Goal: Information Seeking & Learning: Learn about a topic

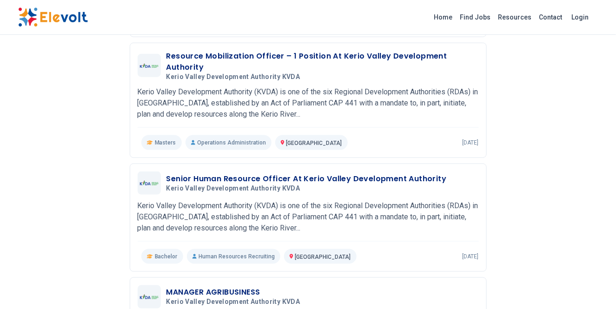
scroll to position [333, 0]
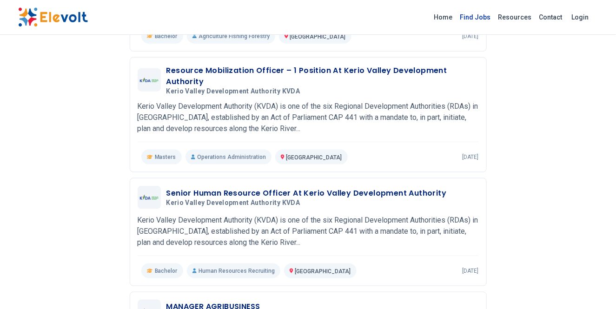
click at [476, 20] on link "Find Jobs" at bounding box center [475, 17] width 38 height 15
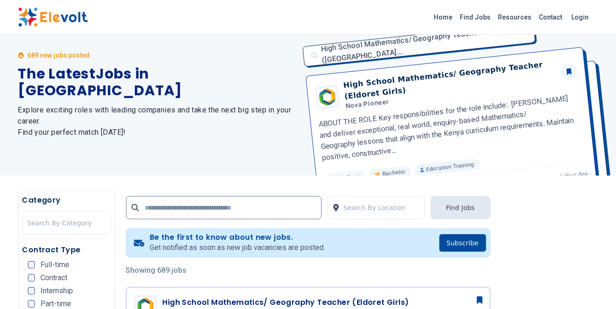
scroll to position [26, 0]
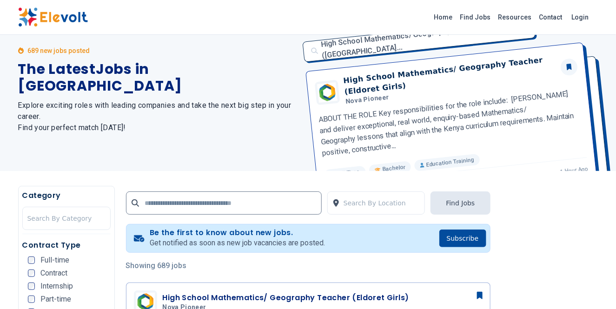
click at [58, 259] on span "Full-time" at bounding box center [54, 260] width 29 height 7
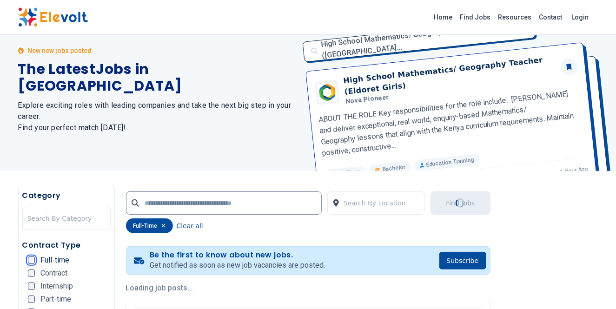
scroll to position [0, 0]
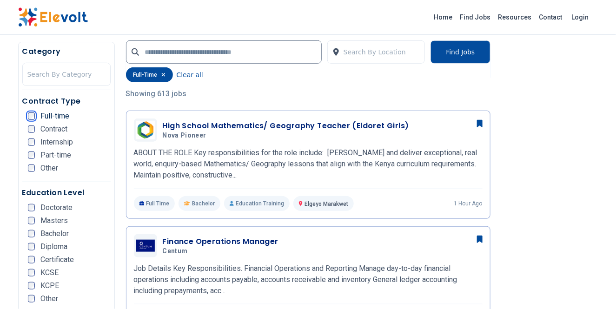
scroll to position [237, 0]
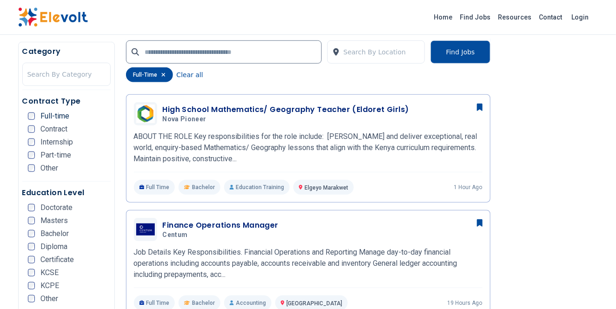
click at [48, 233] on span "Bachelor" at bounding box center [54, 233] width 28 height 7
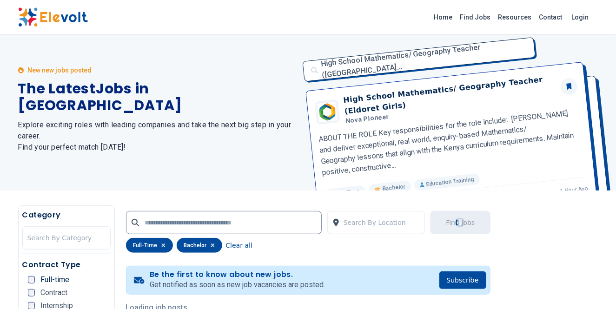
scroll to position [0, 0]
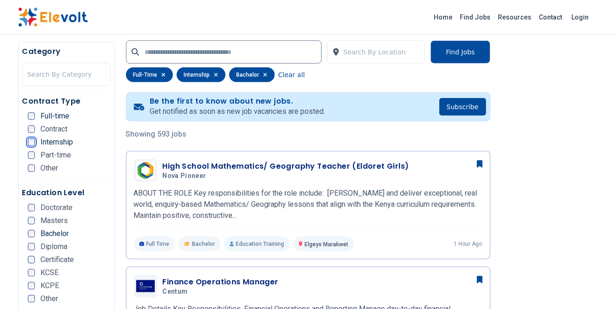
scroll to position [180, 0]
click at [377, 53] on div at bounding box center [381, 52] width 77 height 19
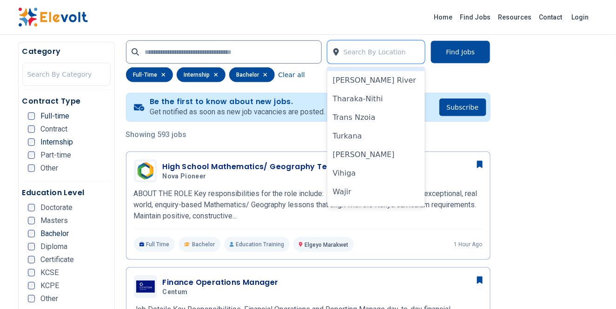
scroll to position [765, 0]
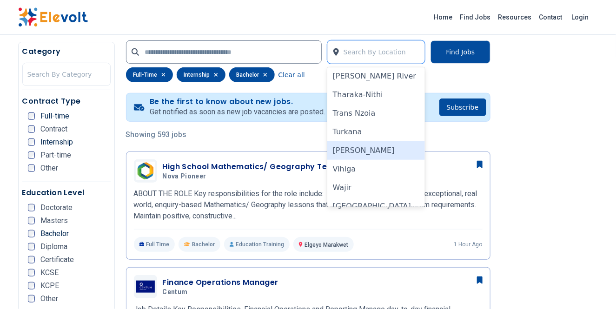
click at [369, 150] on div "Uasin Gishu" at bounding box center [376, 150] width 98 height 19
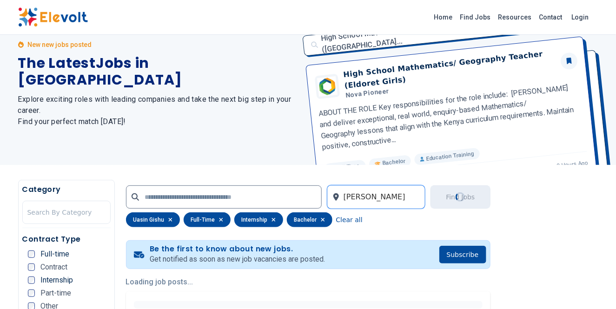
scroll to position [0, 0]
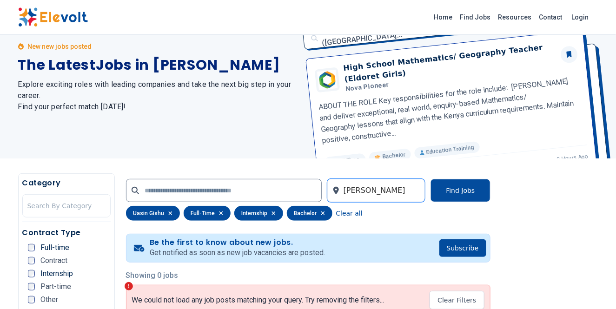
scroll to position [46, 0]
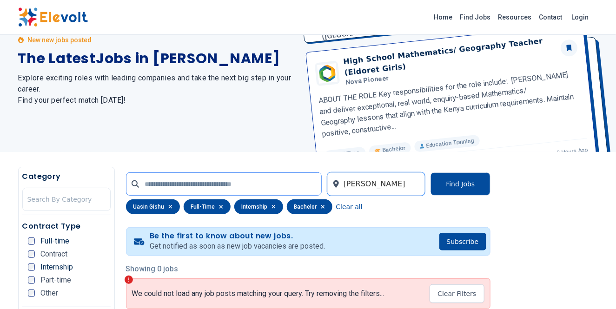
click at [244, 187] on input "text" at bounding box center [224, 183] width 196 height 23
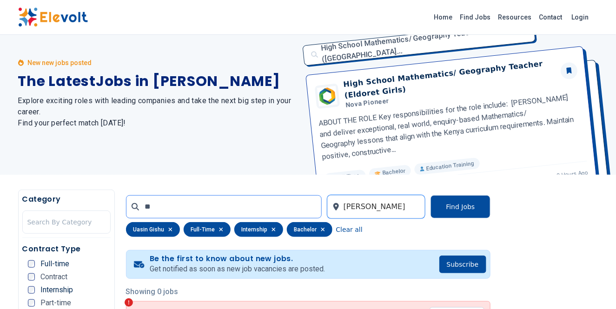
scroll to position [0, 0]
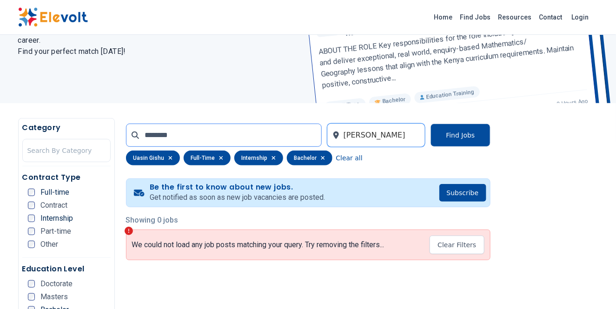
scroll to position [101, 0]
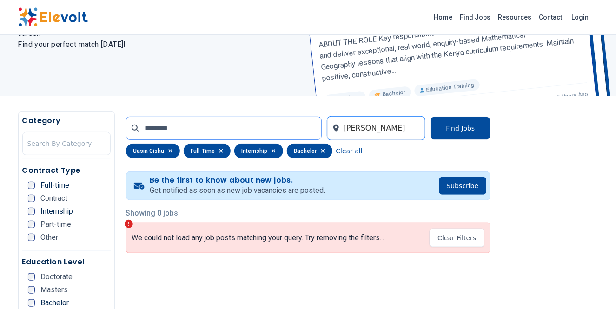
click at [160, 127] on input "********" at bounding box center [224, 128] width 196 height 23
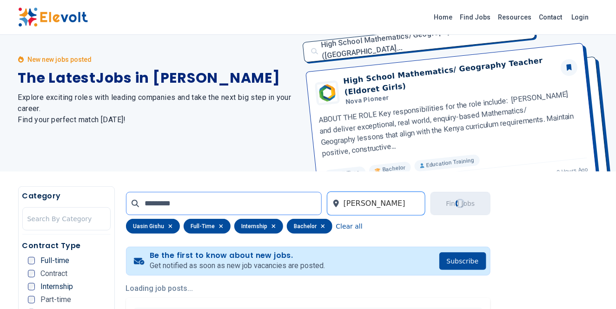
scroll to position [30, 0]
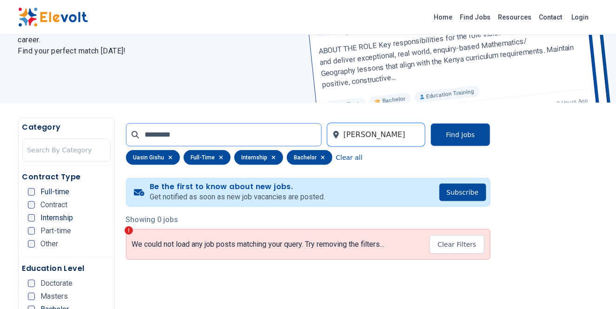
scroll to position [100, 0]
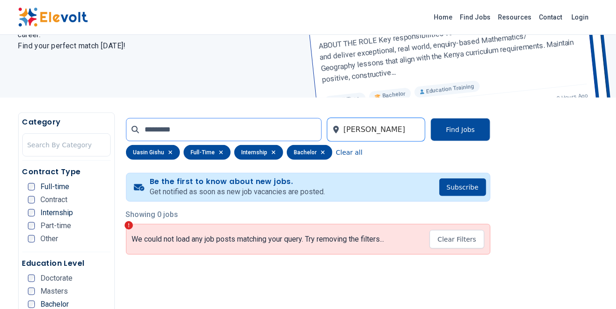
click at [181, 129] on input "*********" at bounding box center [224, 129] width 196 height 23
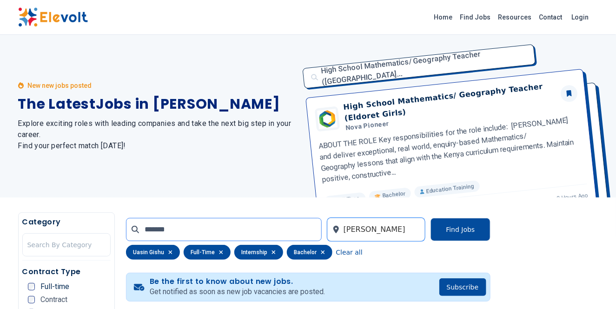
scroll to position [0, 0]
type input "*"
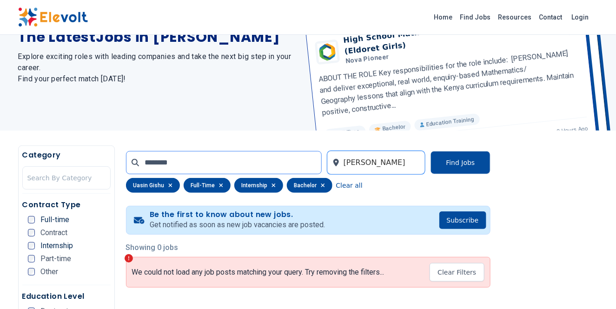
scroll to position [68, 0]
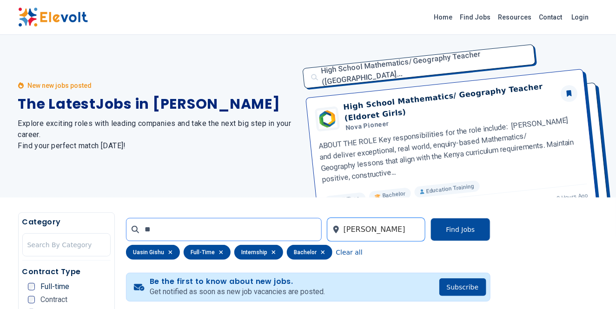
type input "*"
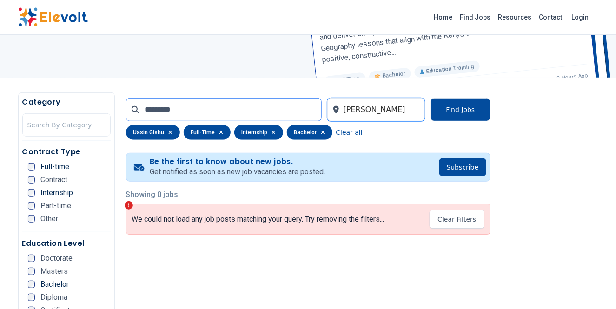
scroll to position [134, 0]
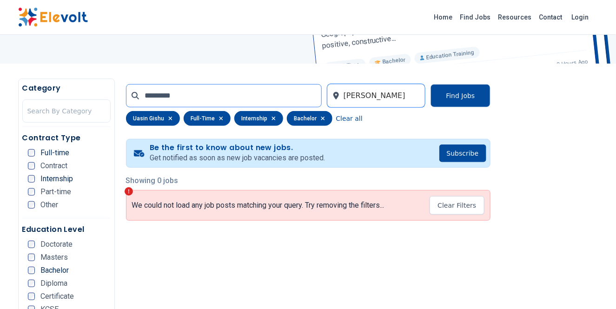
click at [196, 93] on input "*********" at bounding box center [224, 95] width 196 height 23
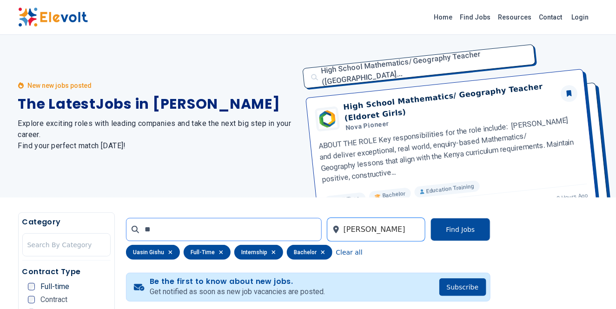
type input "*"
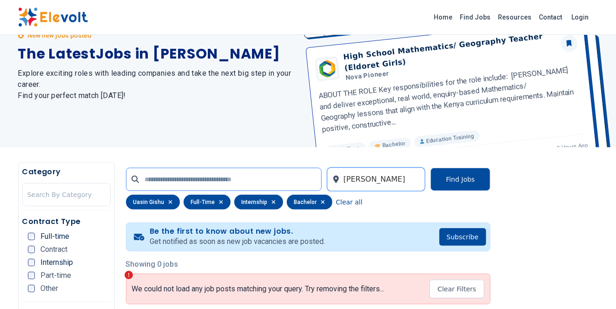
scroll to position [71, 0]
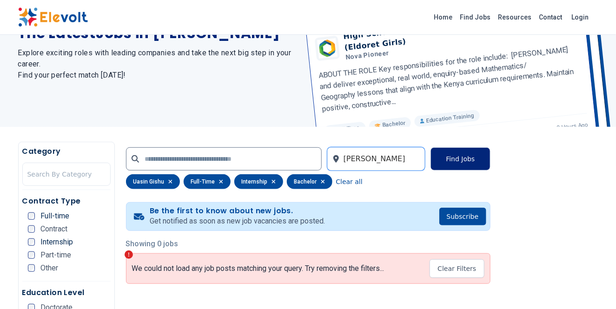
click at [445, 156] on button "Find Jobs" at bounding box center [459, 158] width 59 height 23
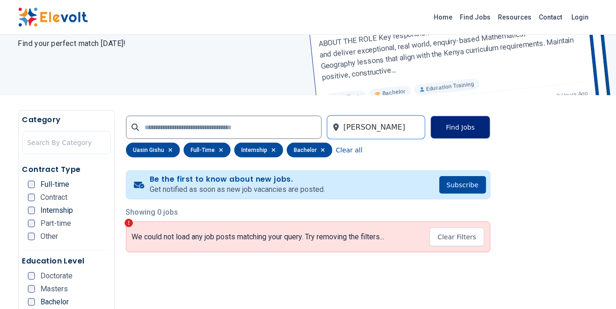
scroll to position [90, 0]
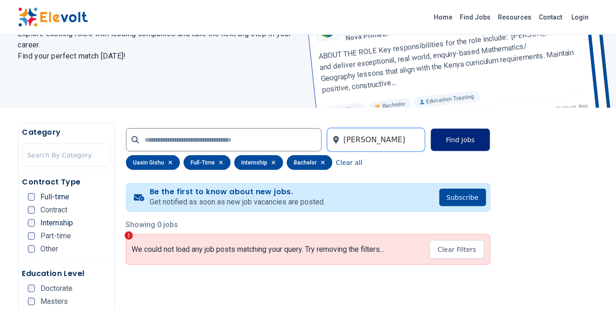
click at [457, 140] on button "Find Jobs" at bounding box center [459, 139] width 59 height 23
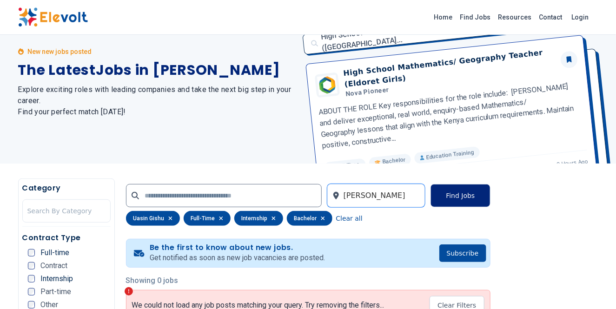
scroll to position [0, 0]
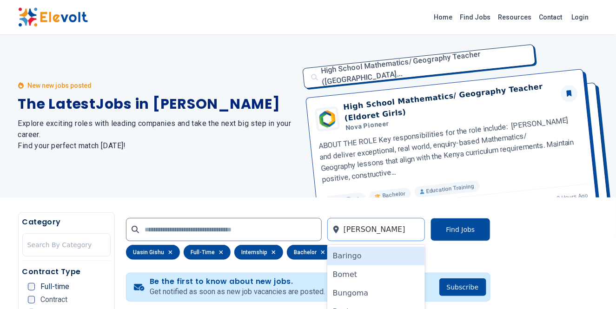
click at [388, 224] on div at bounding box center [381, 229] width 77 height 19
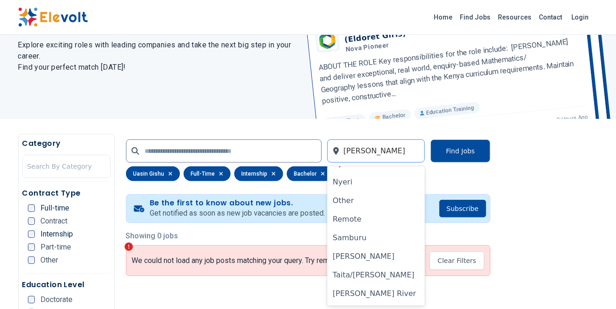
scroll to position [774, 0]
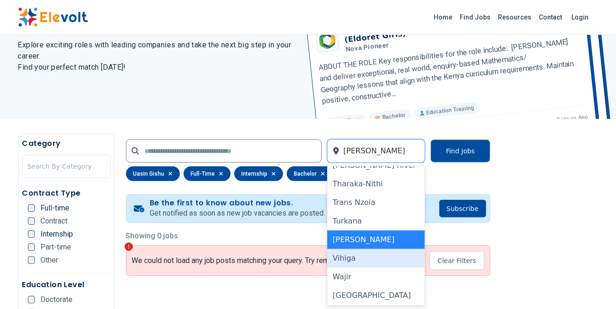
click at [349, 261] on div "Vihiga" at bounding box center [376, 258] width 98 height 19
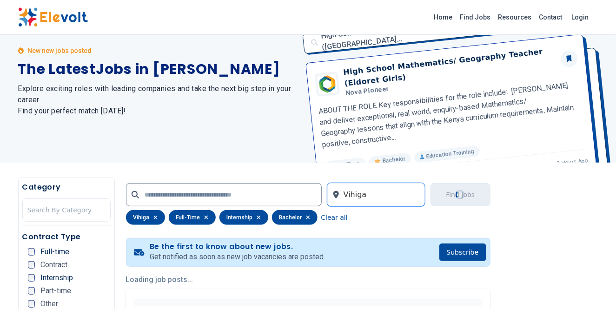
scroll to position [0, 0]
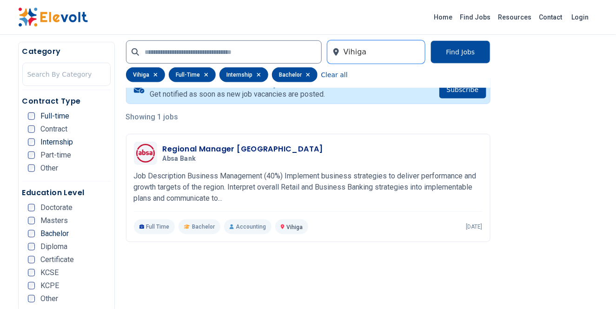
scroll to position [173, 0]
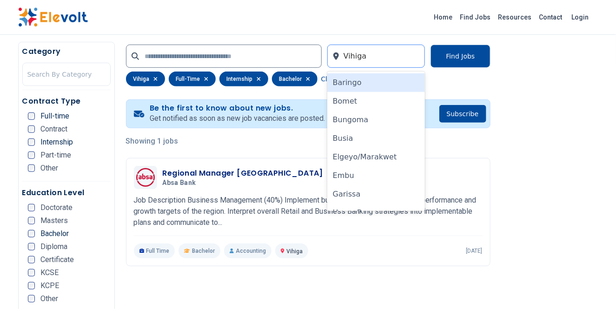
click at [396, 55] on div at bounding box center [381, 56] width 77 height 19
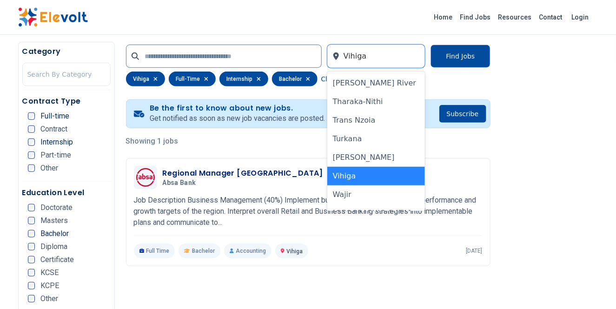
scroll to position [774, 0]
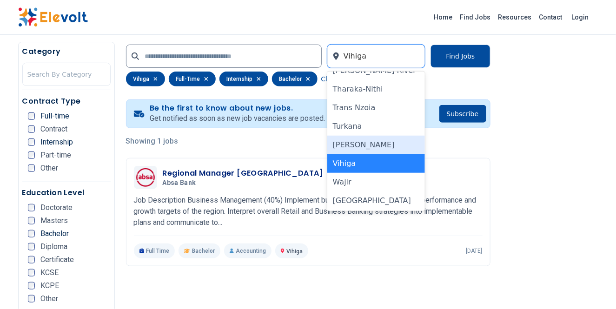
click at [364, 144] on div "Uasin Gishu" at bounding box center [376, 145] width 98 height 19
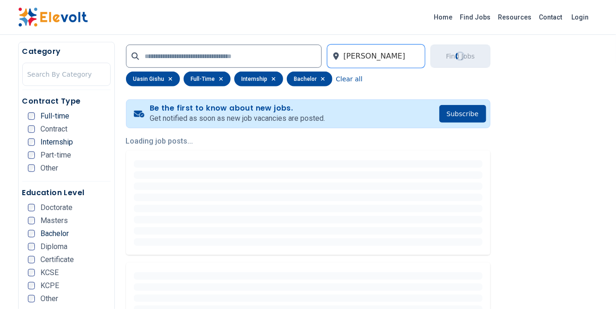
scroll to position [19, 0]
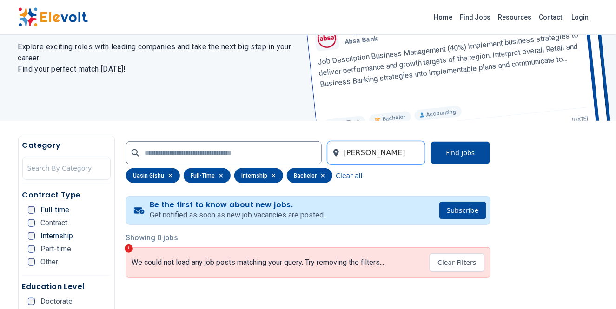
scroll to position [97, 0]
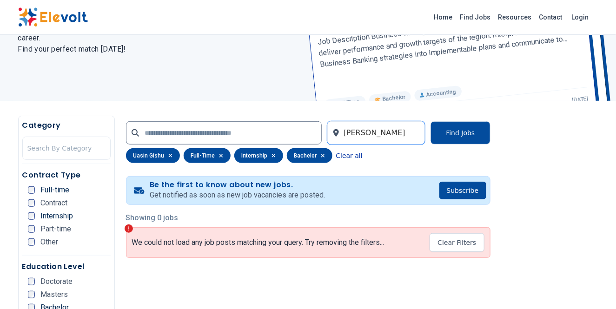
click at [339, 158] on button "Clear all" at bounding box center [349, 155] width 26 height 15
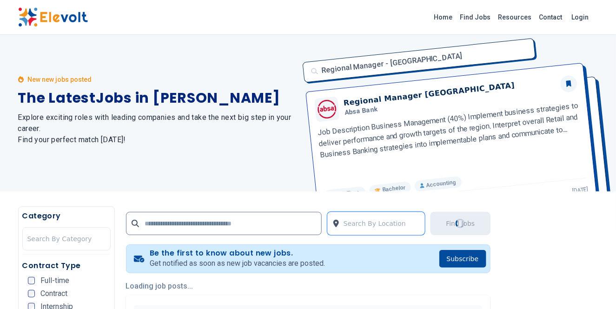
scroll to position [0, 0]
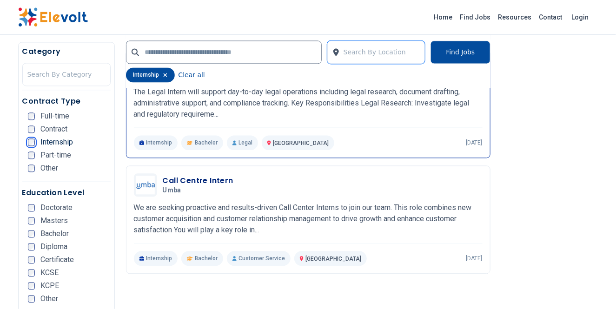
scroll to position [643, 0]
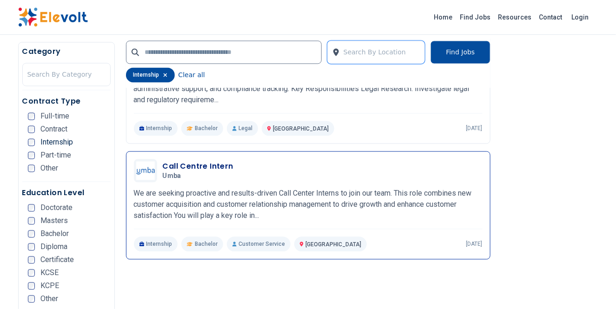
click at [267, 215] on p "We are seeking proactive and results-driven Call Center Interns to join our tea…" at bounding box center [308, 204] width 349 height 33
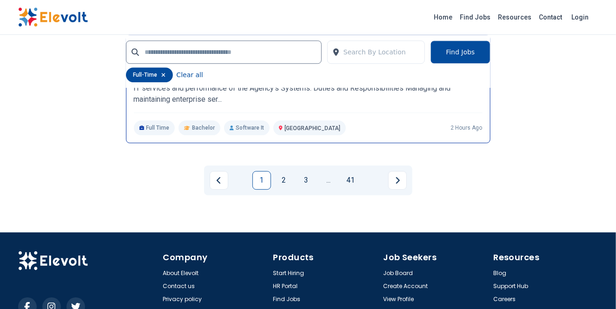
scroll to position [2144, 0]
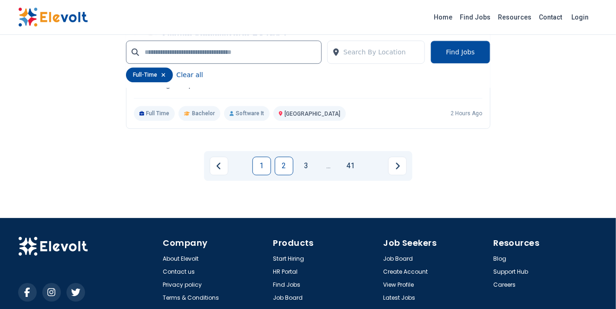
click at [284, 164] on link "2" at bounding box center [284, 166] width 19 height 19
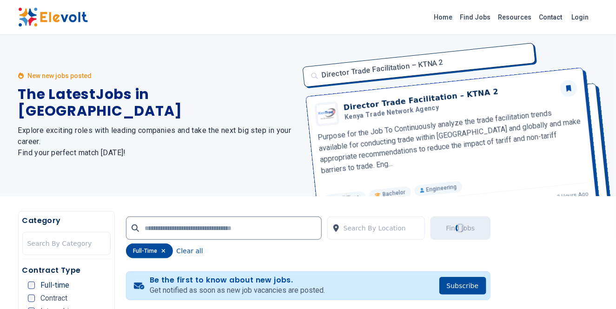
scroll to position [0, 0]
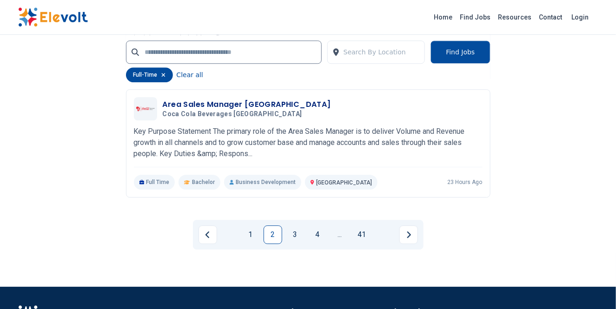
scroll to position [2129, 0]
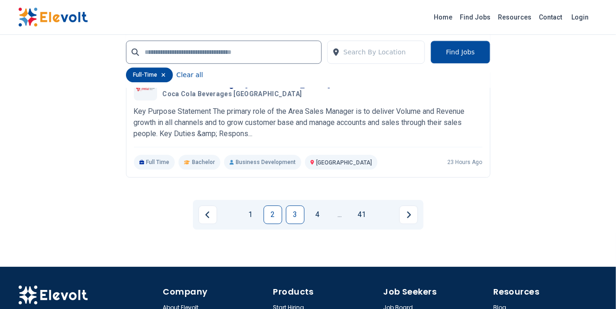
click at [297, 212] on link "3" at bounding box center [295, 214] width 19 height 19
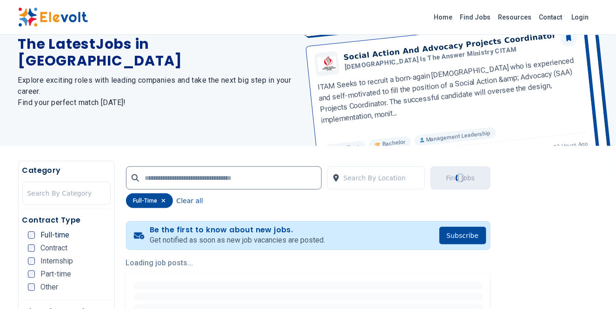
scroll to position [0, 0]
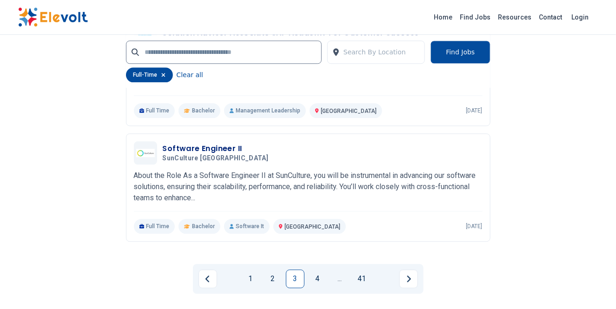
scroll to position [2046, 0]
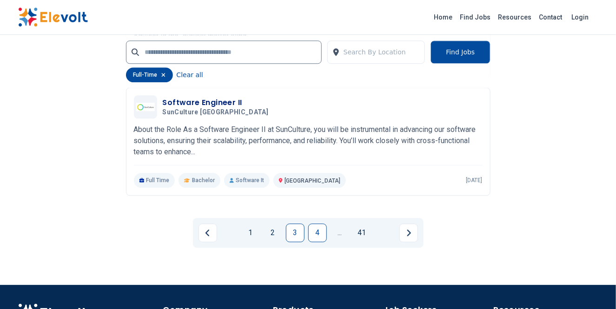
click at [322, 234] on link "4" at bounding box center [317, 233] width 19 height 19
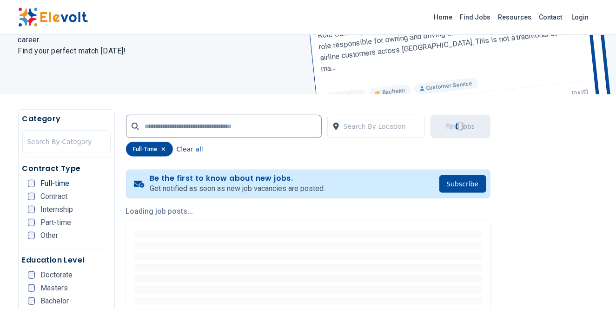
scroll to position [0, 0]
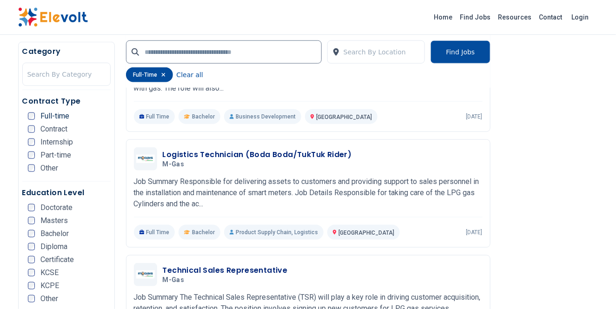
scroll to position [311, 0]
